Goal: Information Seeking & Learning: Check status

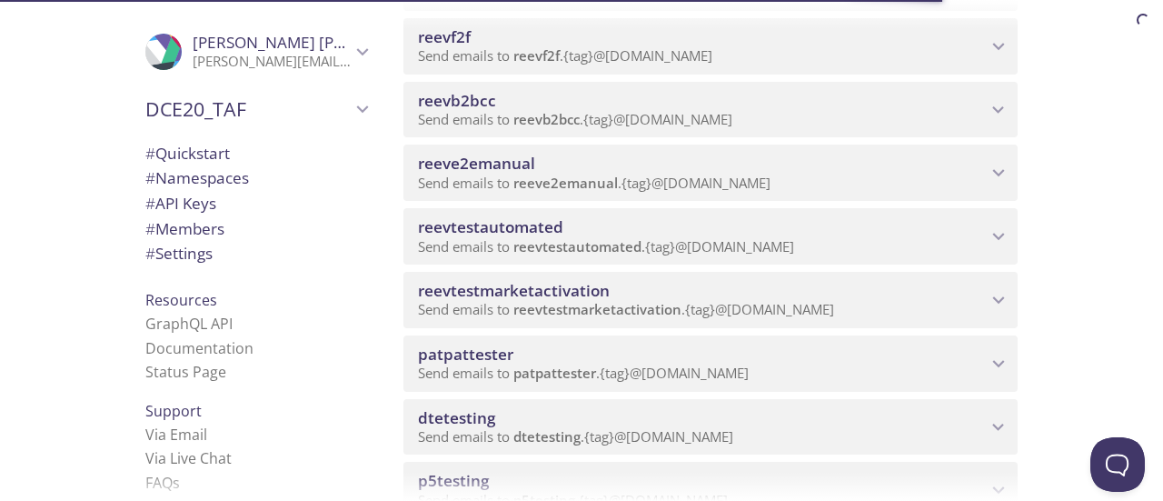
scroll to position [884, 0]
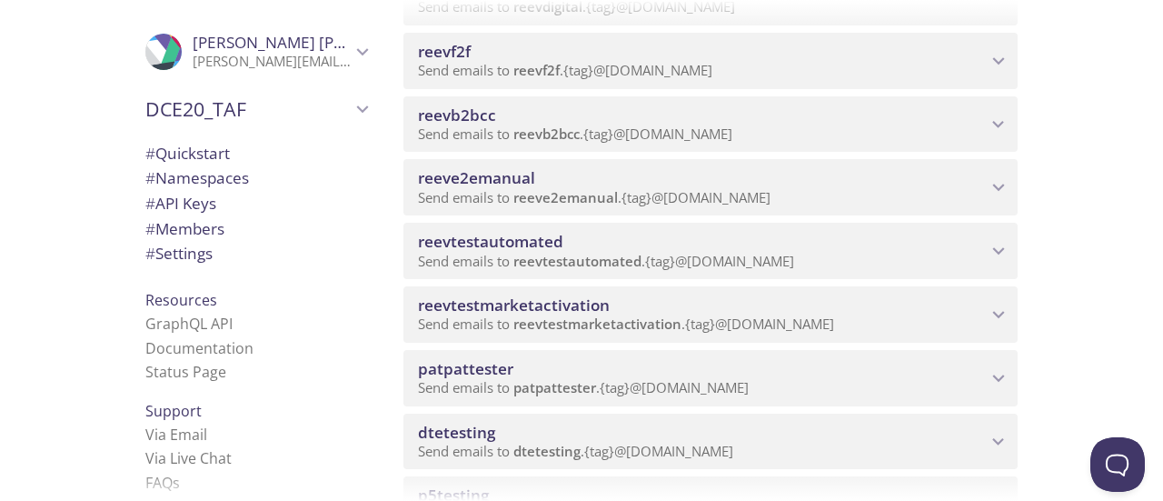
click at [738, 123] on span "reevb2bcc" at bounding box center [702, 115] width 569 height 20
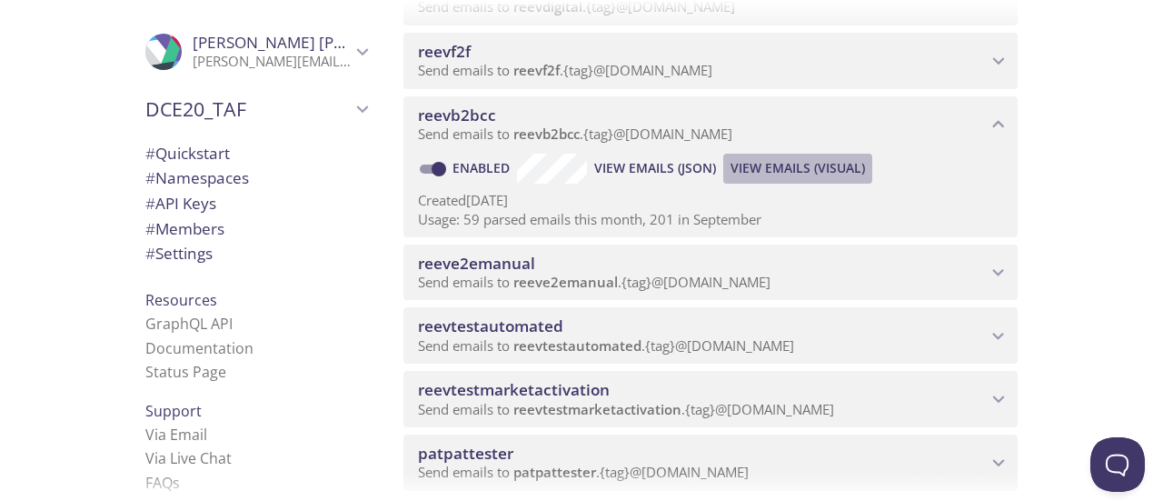
click at [769, 163] on span "View Emails (Visual)" at bounding box center [797, 168] width 134 height 22
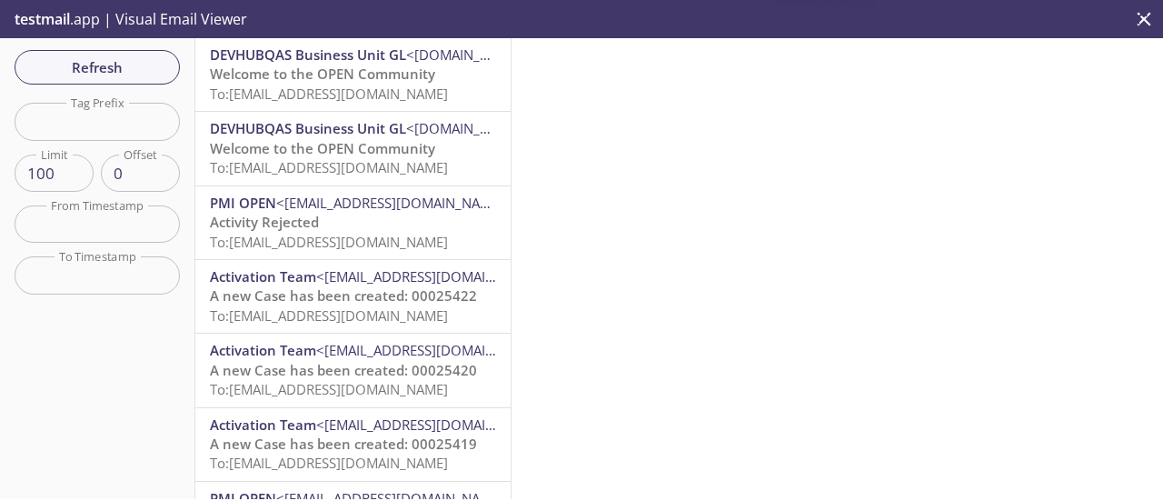
click at [360, 85] on span "To: reevb2bcc.cst3@inbox.testmail.app" at bounding box center [329, 93] width 238 height 18
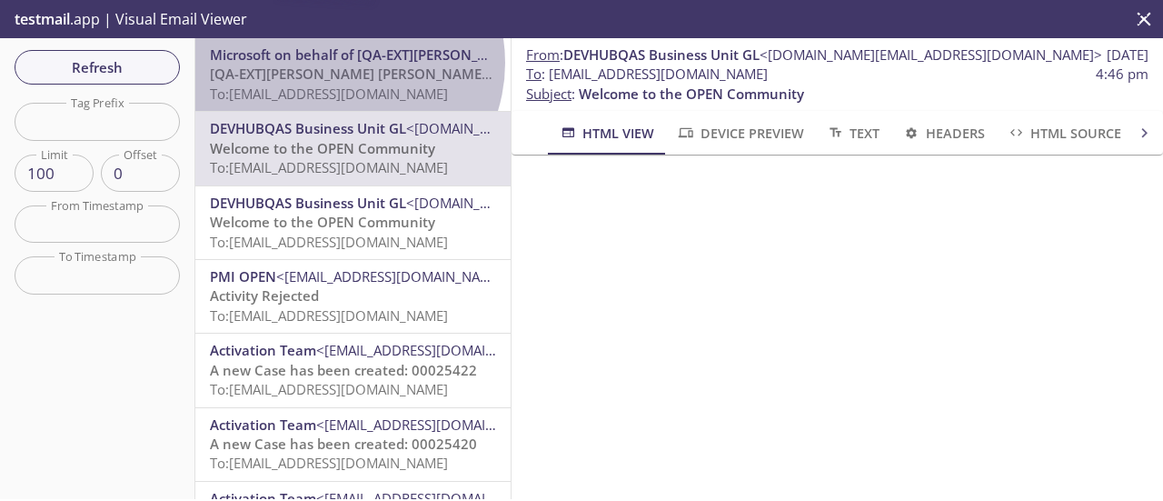
click at [342, 63] on span "Microsoft on behalf of [QA-EXT][PERSON_NAME] [PERSON_NAME] International" at bounding box center [467, 54] width 515 height 18
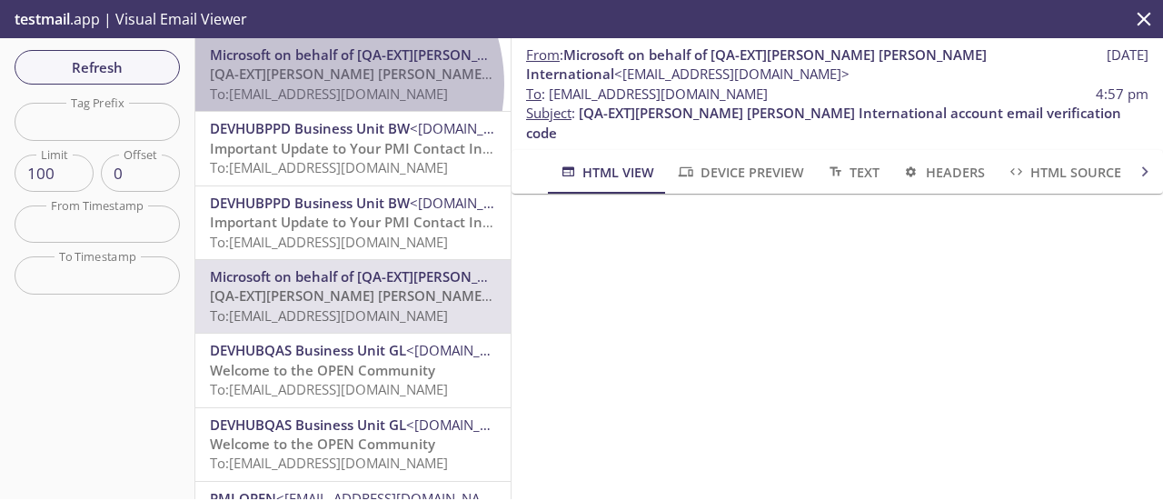
click at [328, 84] on span "To: reevb2bcc.mvbhwd2test@inbox.testmail.app" at bounding box center [329, 93] width 238 height 18
